Goal: Information Seeking & Learning: Understand process/instructions

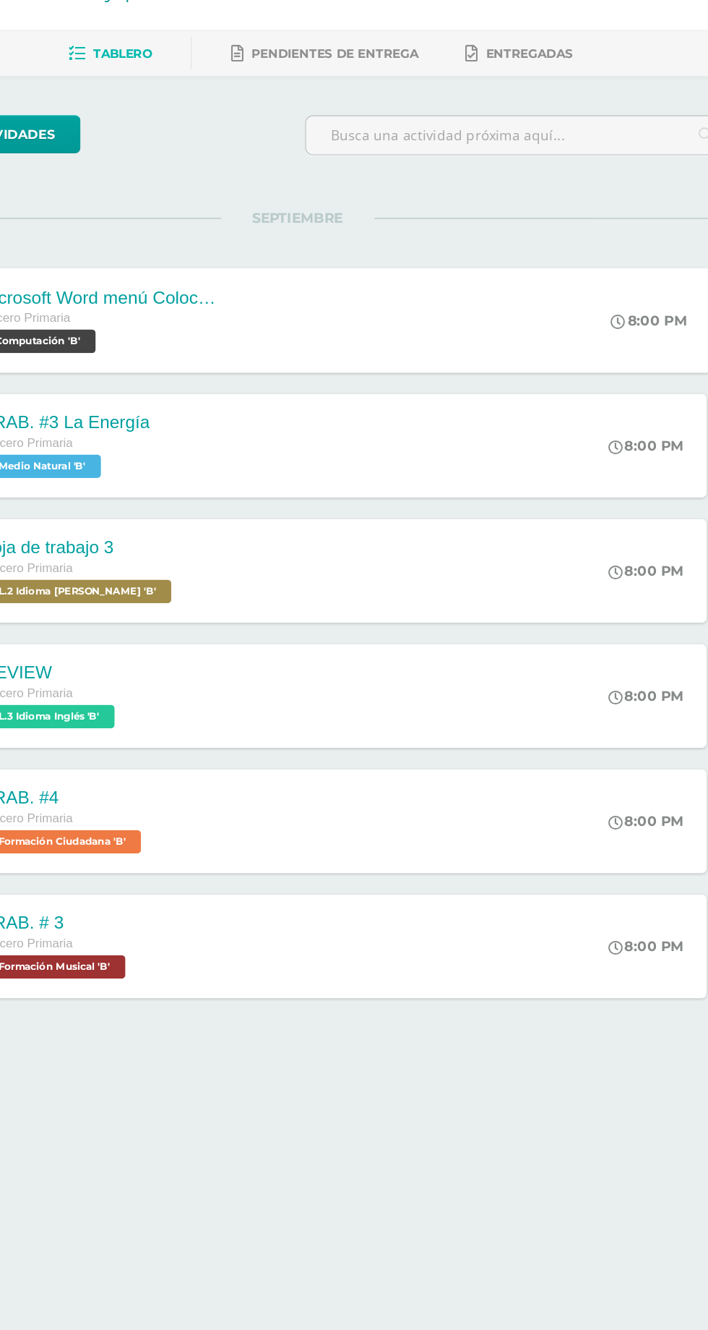
click at [453, 337] on div "Microsoft Word menú Colocación de márgenes Tercero Primaria Computación 'B' 8:0…" at bounding box center [380, 323] width 559 height 77
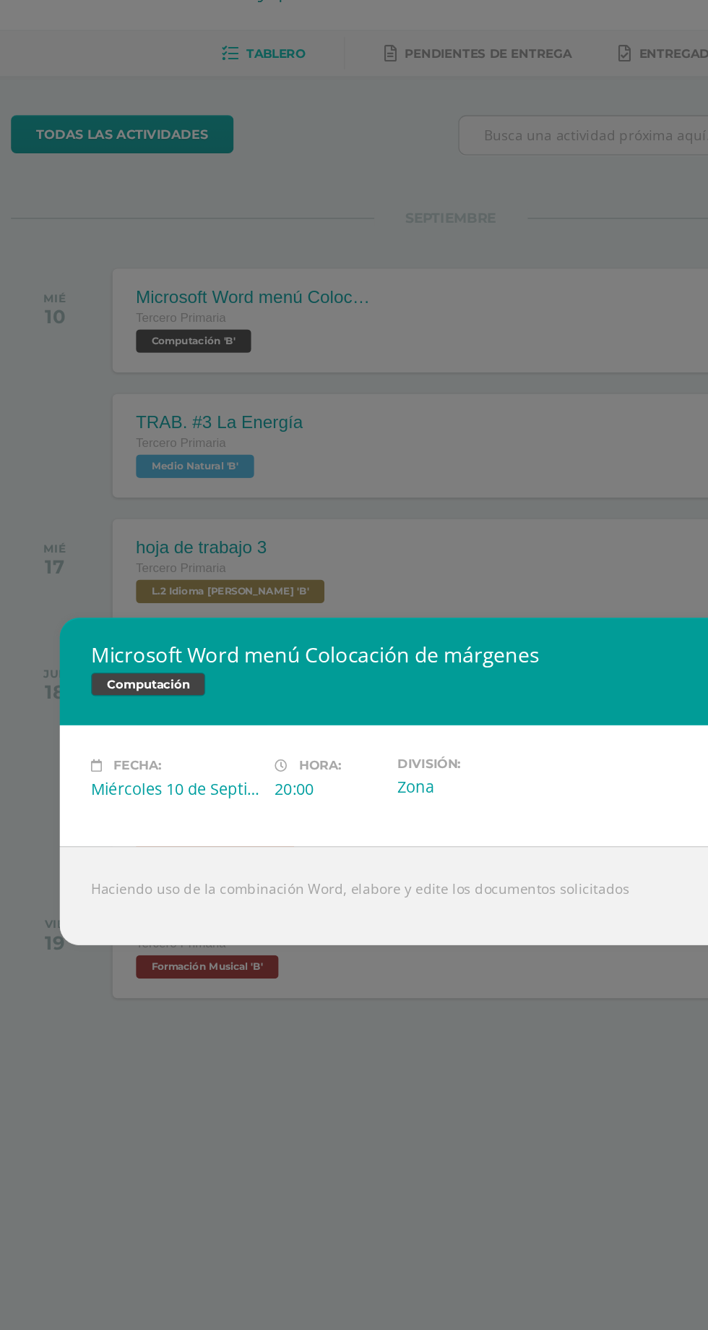
click at [440, 745] on div "Haciendo uso de la combinación Word, elabore y edite los documentos solicitados" at bounding box center [354, 749] width 578 height 73
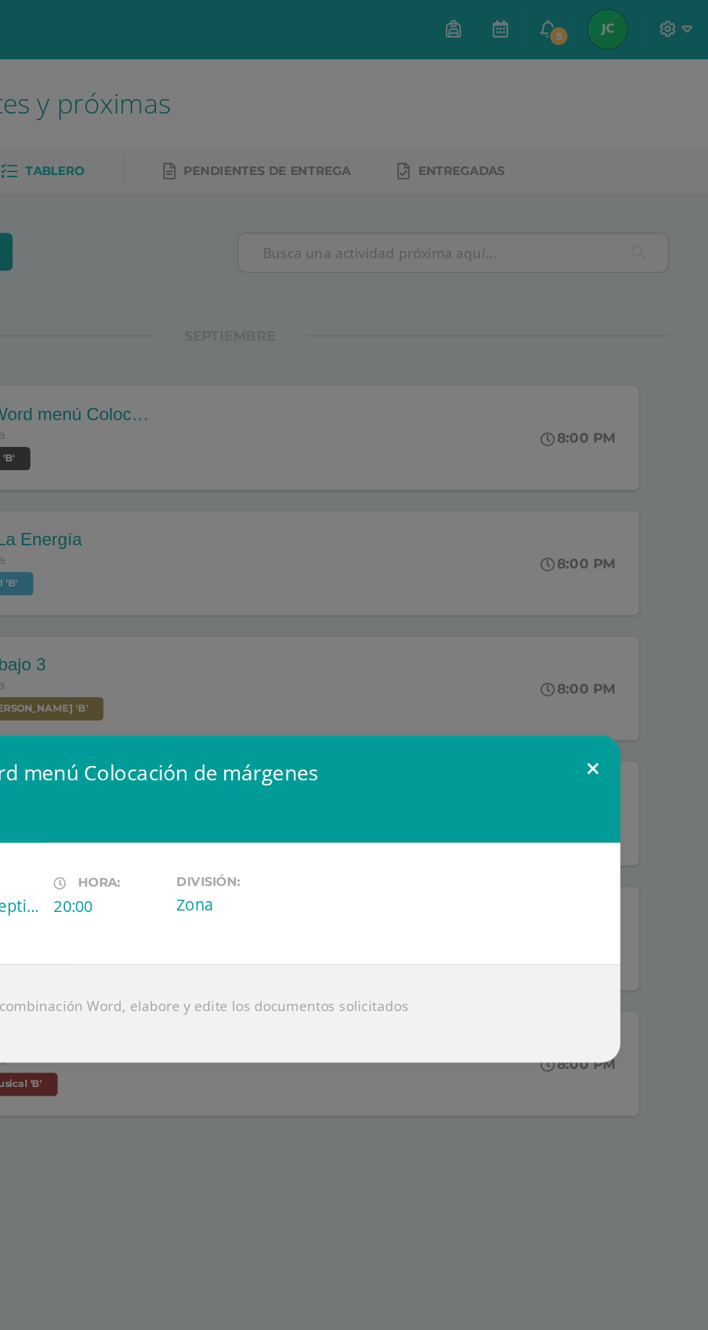
click at [630, 564] on button at bounding box center [622, 568] width 41 height 49
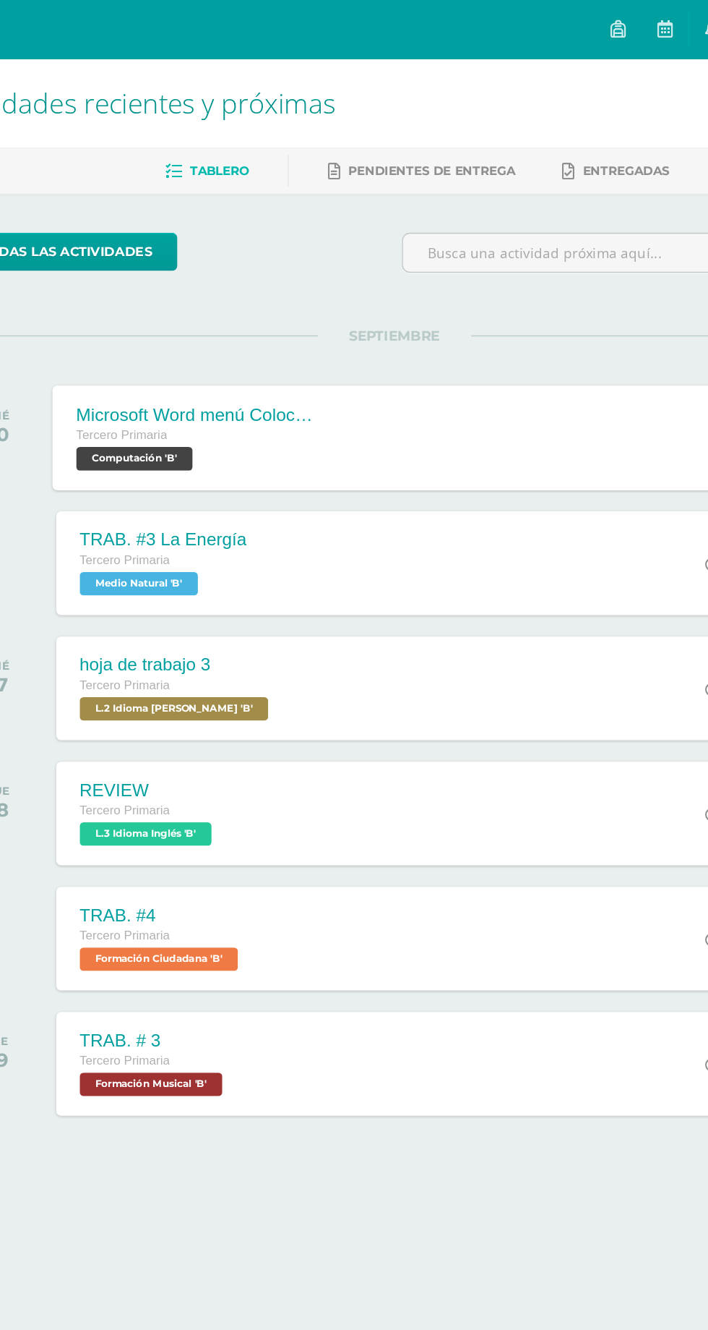
click at [395, 333] on div "Microsoft Word menú Colocación de márgenes Tercero Primaria Computación 'B' 8:0…" at bounding box center [380, 323] width 559 height 77
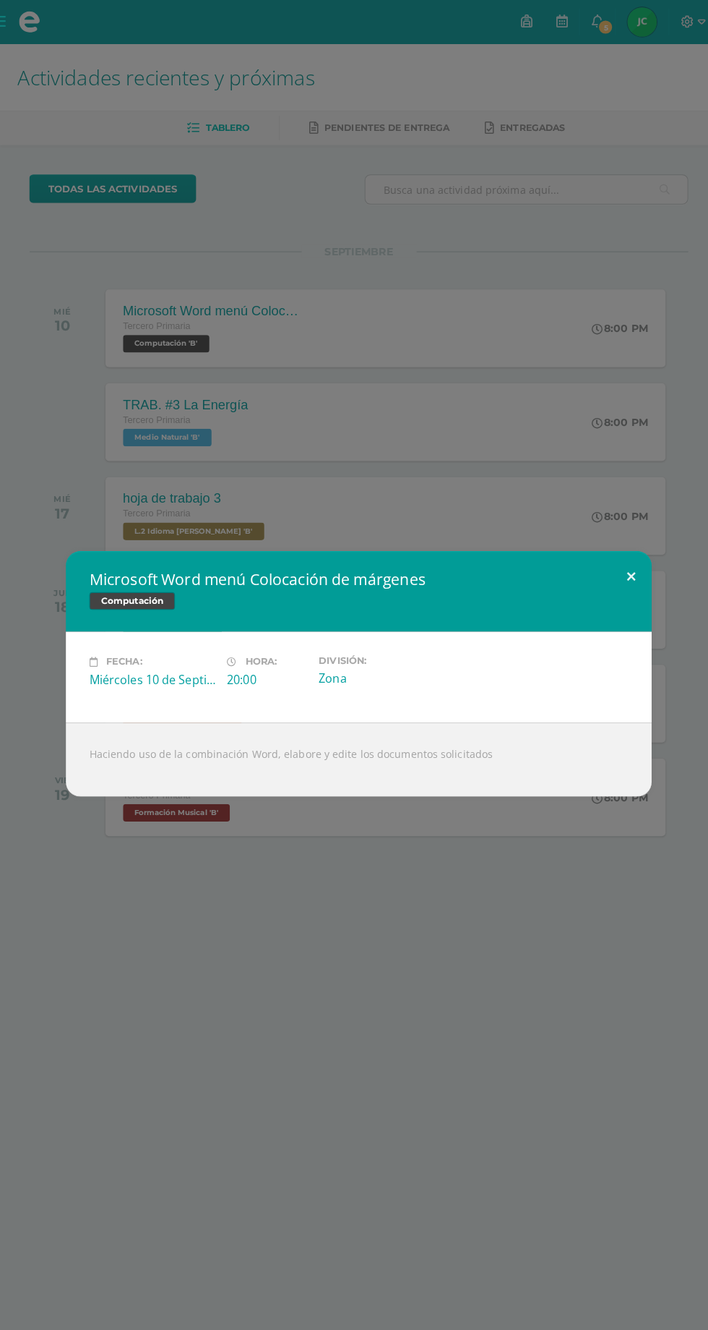
click at [635, 580] on button at bounding box center [622, 568] width 41 height 49
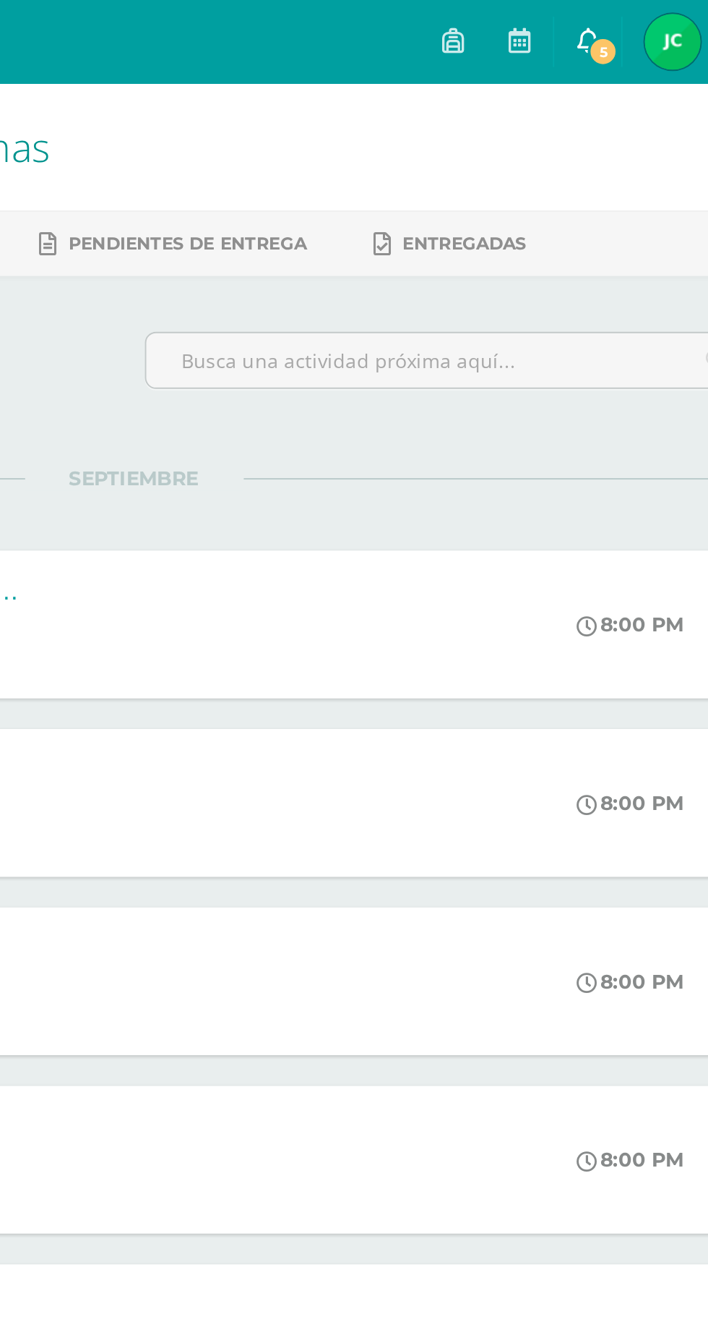
click at [606, 21] on span "5" at bounding box center [598, 27] width 16 height 16
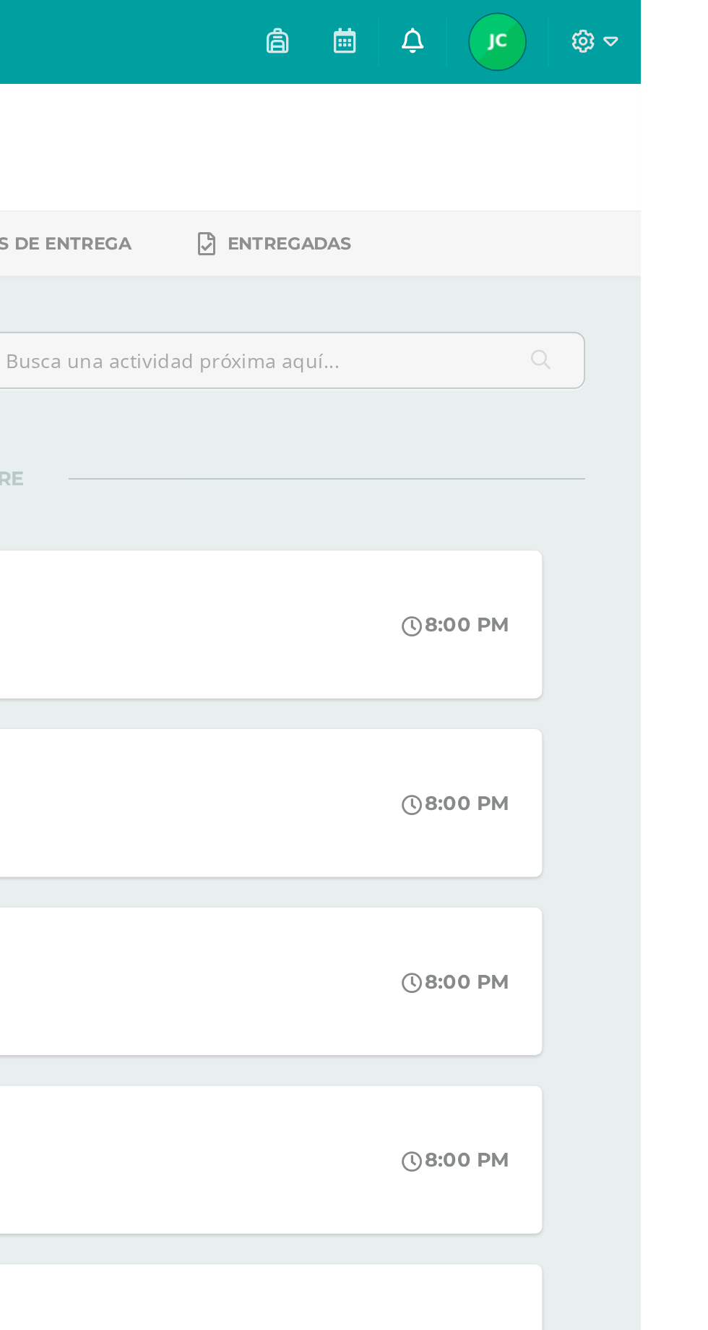
click at [596, 20] on icon at bounding box center [590, 20] width 12 height 13
click at [572, 23] on link at bounding box center [554, 21] width 35 height 43
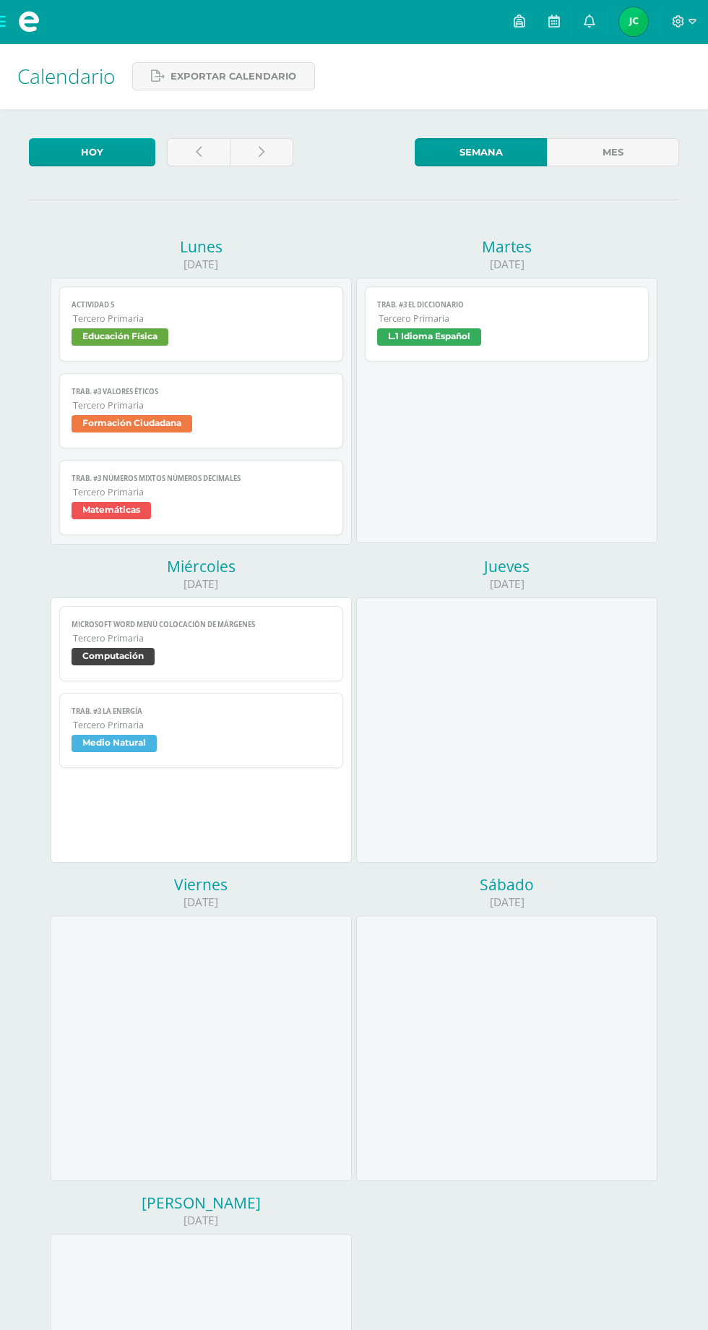
click at [544, 597] on div at bounding box center [506, 729] width 301 height 265
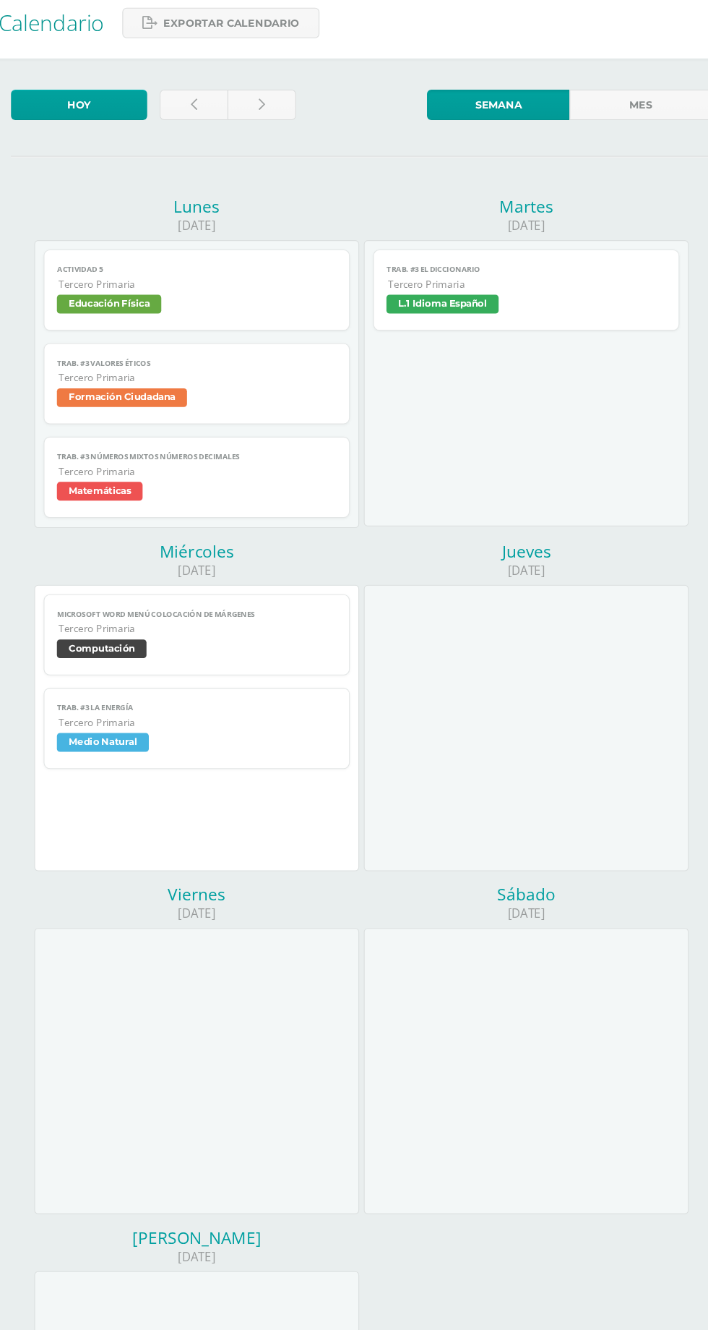
click at [266, 638] on span "Tercero Primaria" at bounding box center [201, 635] width 257 height 12
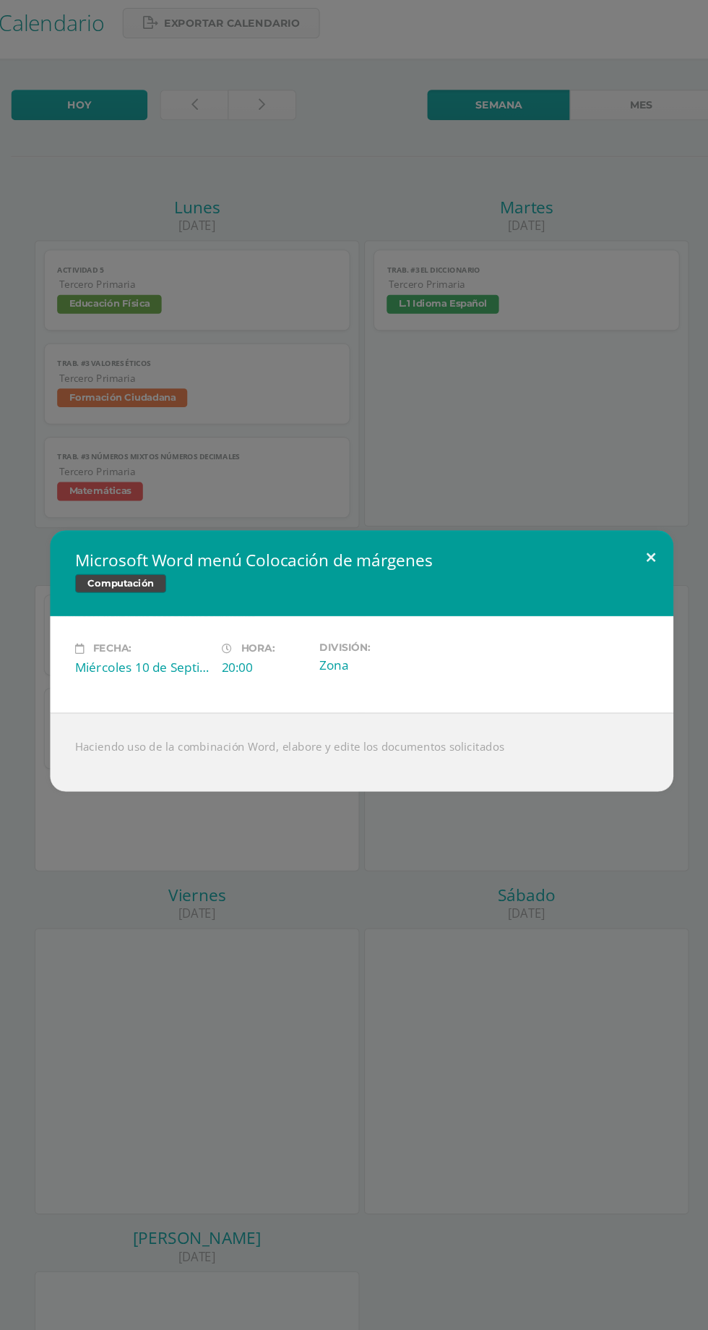
click at [622, 568] on button at bounding box center [622, 568] width 41 height 49
